Goal: Information Seeking & Learning: Learn about a topic

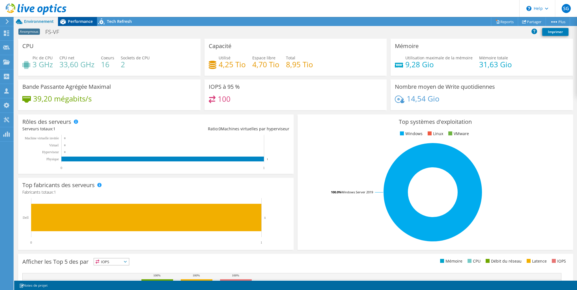
click at [85, 23] on span "Performance" at bounding box center [80, 21] width 25 height 5
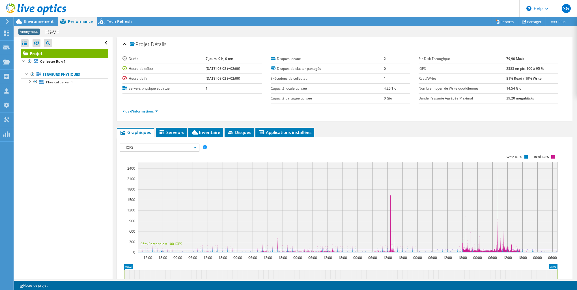
click at [167, 145] on span "IOPS" at bounding box center [159, 147] width 73 height 7
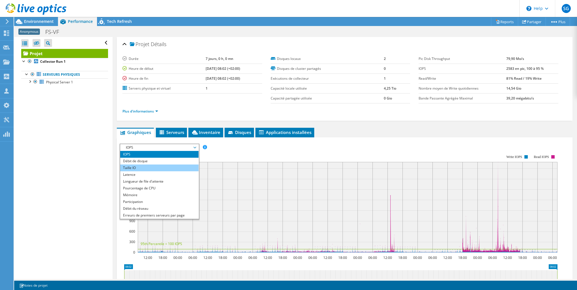
click at [162, 166] on li "Taille IO" at bounding box center [159, 168] width 78 height 7
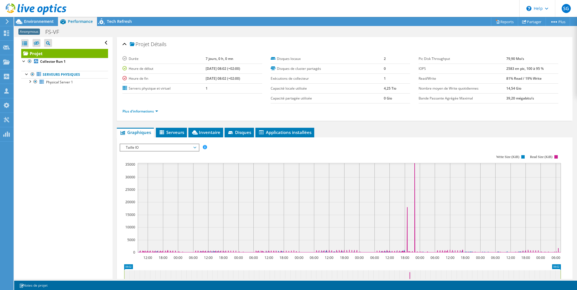
scroll to position [95, 0]
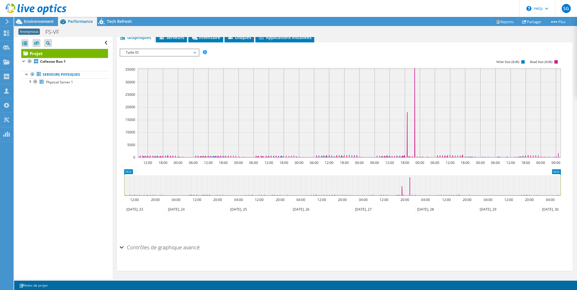
click at [132, 248] on h2 "Contrôles de graphique avancé" at bounding box center [160, 247] width 80 height 11
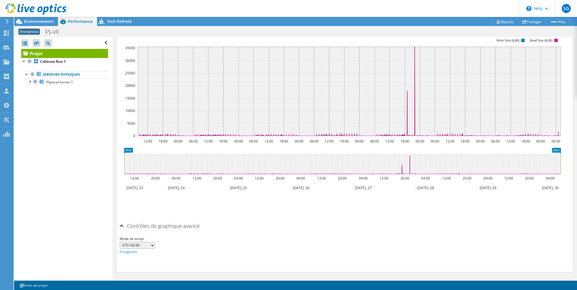
scroll to position [118, 0]
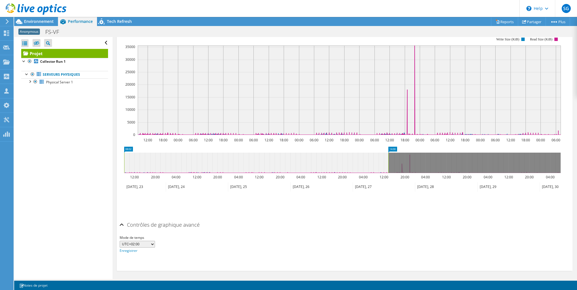
drag, startPoint x: 561, startPoint y: 159, endPoint x: 388, endPoint y: 167, distance: 172.6
click at [388, 167] on rect at bounding box center [388, 163] width 2 height 20
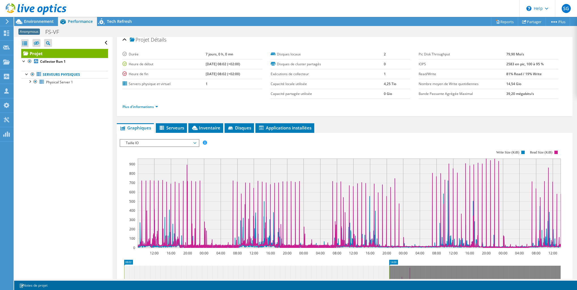
scroll to position [0, 0]
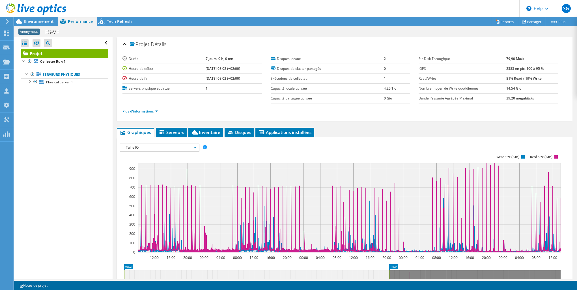
click at [173, 147] on span "Taille IO" at bounding box center [159, 147] width 73 height 7
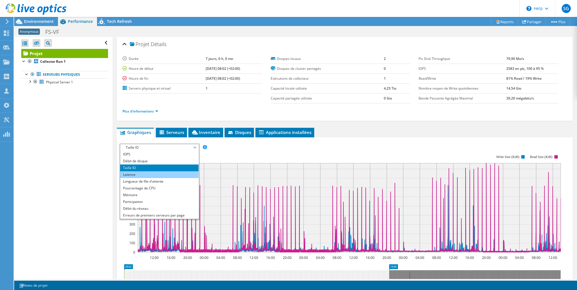
click at [169, 173] on li "Latence" at bounding box center [159, 175] width 78 height 7
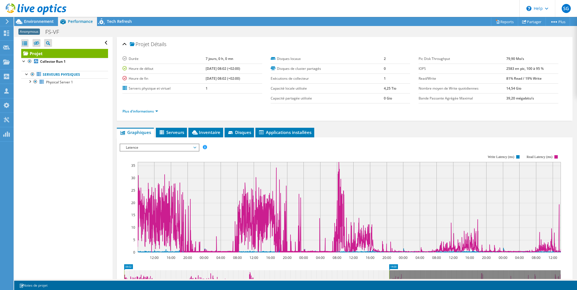
click at [179, 144] on span "Latence" at bounding box center [159, 147] width 73 height 7
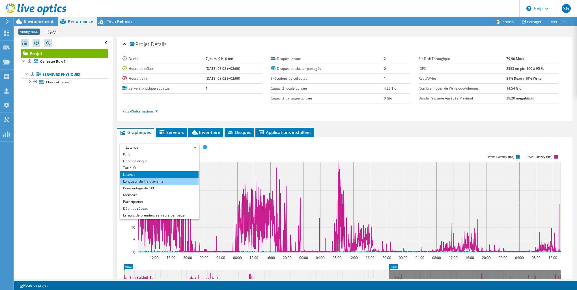
click at [161, 179] on li "Longueur de file d'attente" at bounding box center [159, 181] width 78 height 7
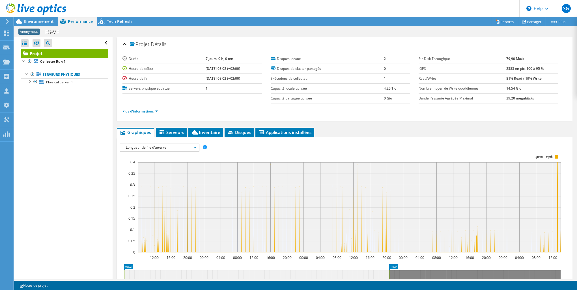
click at [171, 148] on span "Longueur de file d'attente" at bounding box center [159, 147] width 73 height 7
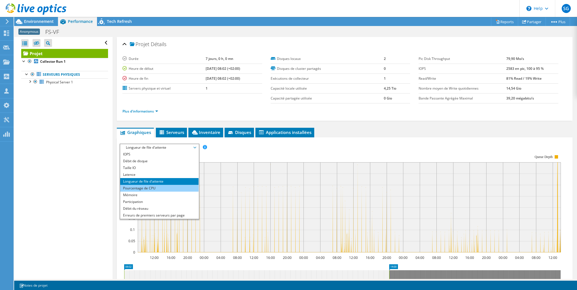
click at [166, 190] on li "Pourcentage de CPU" at bounding box center [159, 188] width 78 height 7
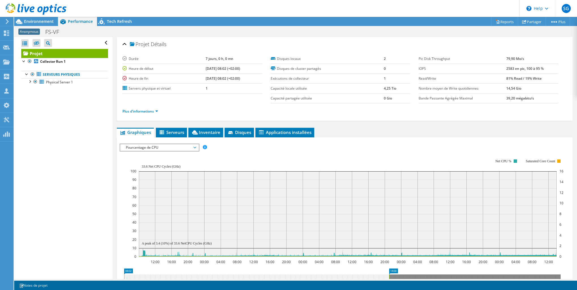
click at [164, 149] on span "Pourcentage de CPU" at bounding box center [159, 147] width 73 height 7
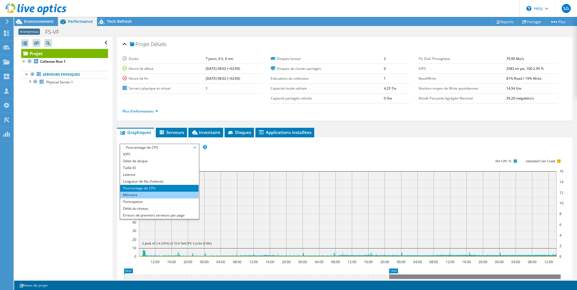
click at [161, 193] on li "Mémoire" at bounding box center [159, 195] width 78 height 7
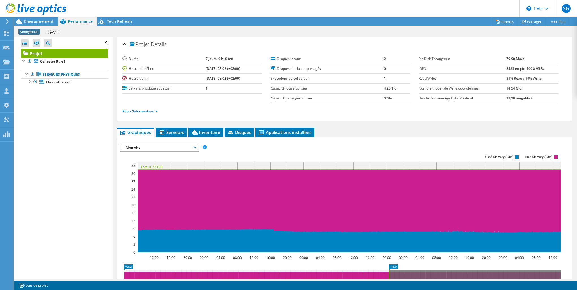
click at [152, 147] on span "Mémoire" at bounding box center [159, 147] width 73 height 7
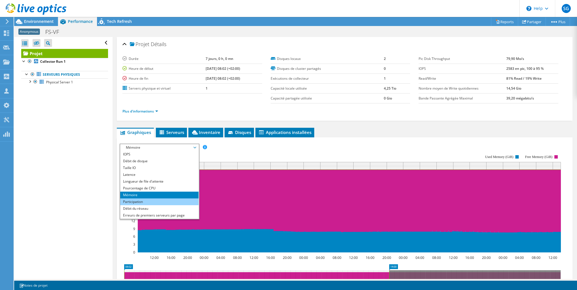
click at [141, 200] on li "Participation" at bounding box center [159, 202] width 78 height 7
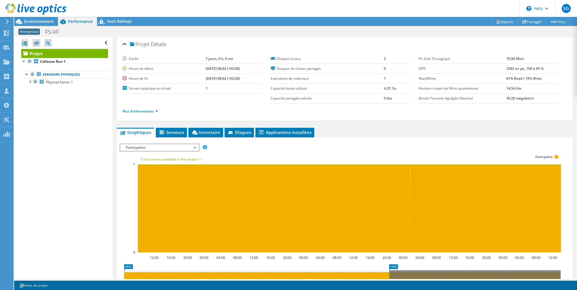
click at [153, 147] on span "Participation" at bounding box center [159, 147] width 73 height 7
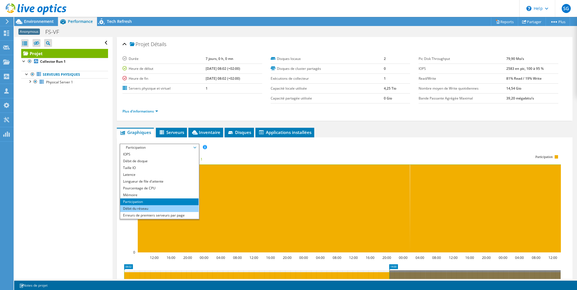
click at [146, 207] on li "Débit du réseau" at bounding box center [159, 208] width 78 height 7
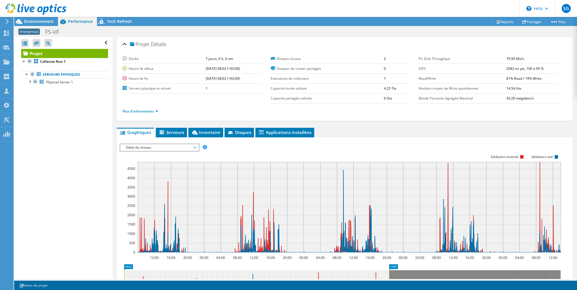
click at [156, 150] on div "Débit du réseau IOPS Débit de disque Taille IO Latence Longueur de file d'atten…" at bounding box center [160, 148] width 80 height 8
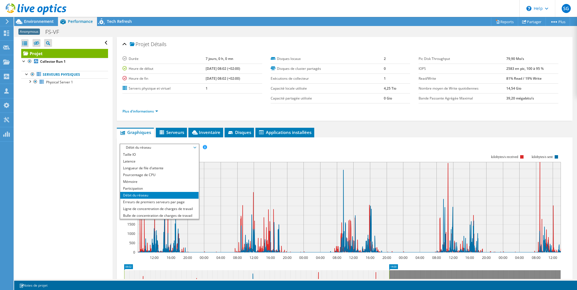
scroll to position [20, 0]
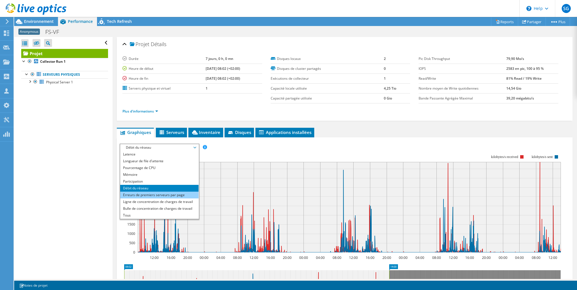
click at [155, 194] on li "Erreurs de premiers serveurs par page" at bounding box center [159, 195] width 78 height 7
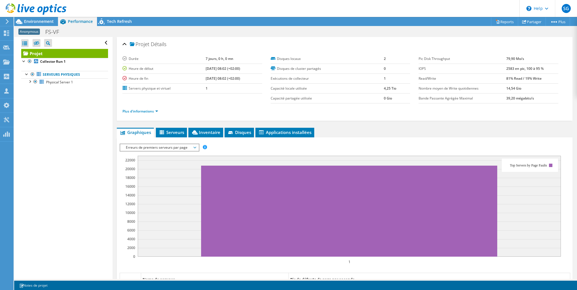
click at [164, 145] on span "Erreurs de premiers serveurs par page" at bounding box center [159, 147] width 73 height 7
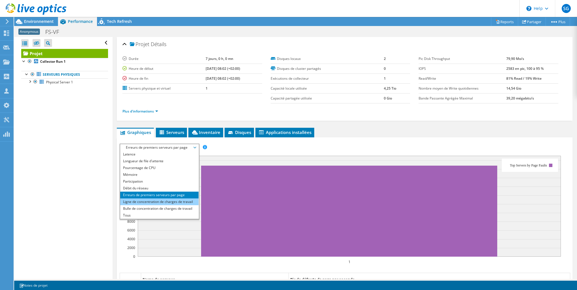
click at [161, 202] on li "Ligne de concentration de charges de travail" at bounding box center [159, 202] width 78 height 7
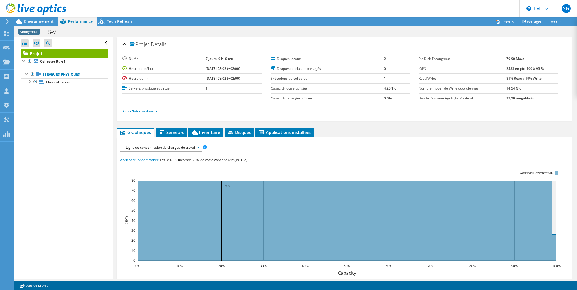
click at [162, 147] on span "Ligne de concentration de charges de travail" at bounding box center [161, 147] width 76 height 7
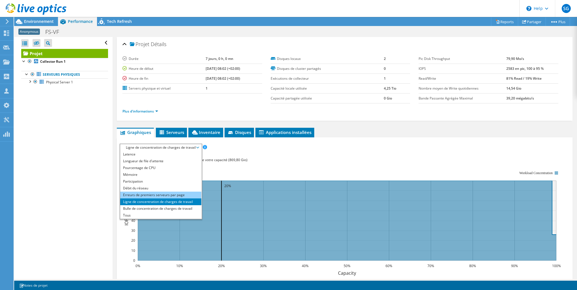
click at [153, 192] on li "Erreurs de premiers serveurs par page" at bounding box center [160, 195] width 81 height 7
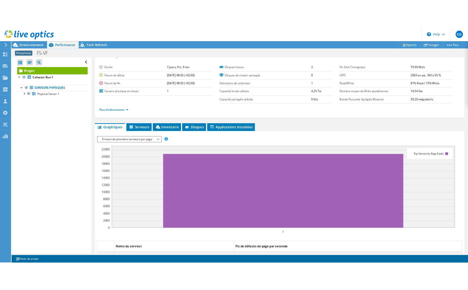
scroll to position [0, 0]
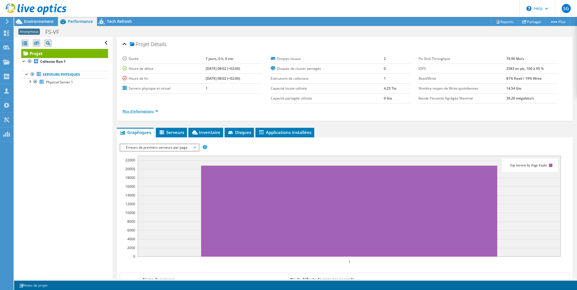
click at [155, 110] on link "Plus d'informations" at bounding box center [141, 111] width 36 height 5
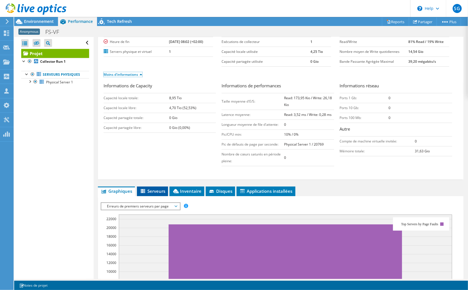
scroll to position [85, 0]
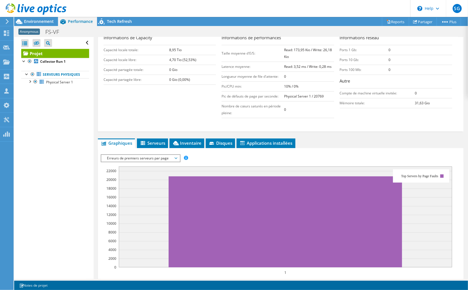
click at [147, 159] on span "Erreurs de premiers serveurs par page" at bounding box center [140, 158] width 73 height 7
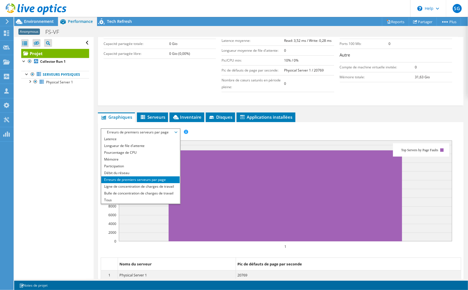
scroll to position [198, 0]
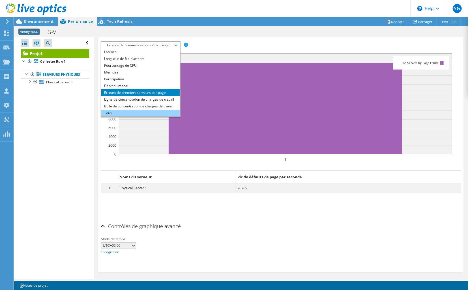
click at [133, 112] on li "Tous" at bounding box center [140, 113] width 78 height 7
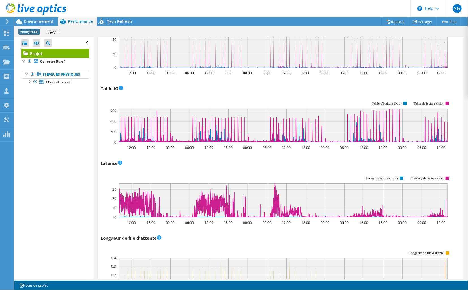
scroll to position [768, 0]
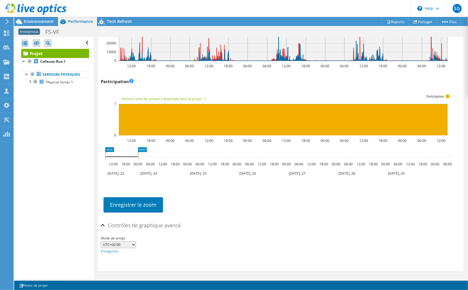
drag, startPoint x: 316, startPoint y: 155, endPoint x: 138, endPoint y: 157, distance: 177.8
click at [138, 157] on rect at bounding box center [138, 156] width 2 height 7
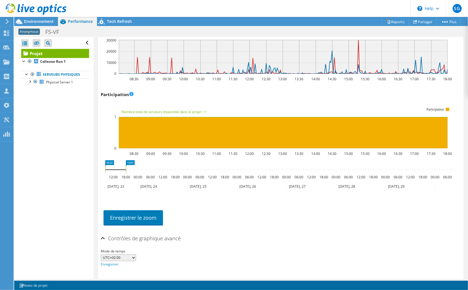
scroll to position [768, 0]
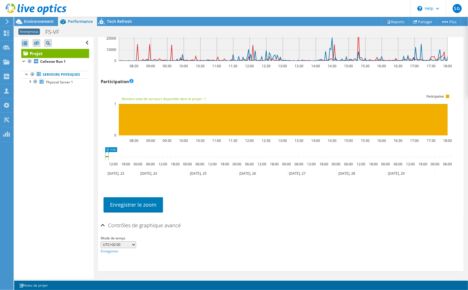
drag, startPoint x: 126, startPoint y: 157, endPoint x: 108, endPoint y: 156, distance: 17.6
click at [108, 156] on rect at bounding box center [108, 156] width 2 height 7
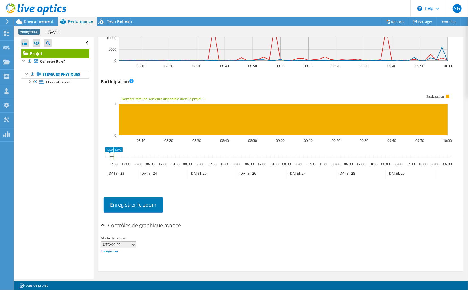
drag, startPoint x: 107, startPoint y: 156, endPoint x: 112, endPoint y: 155, distance: 4.5
click at [112, 155] on icon at bounding box center [112, 156] width 4 height 7
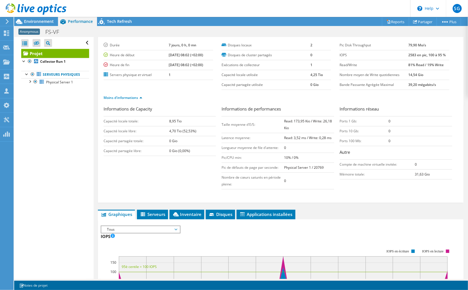
scroll to position [0, 0]
